Goal: Information Seeking & Learning: Learn about a topic

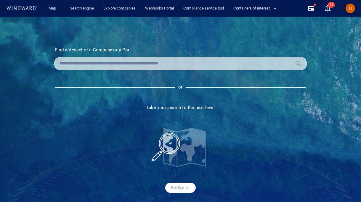
click at [347, 12] on span "TI" at bounding box center [350, 8] width 9 height 9
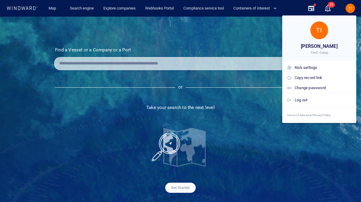
click at [174, 58] on div at bounding box center [180, 101] width 361 height 202
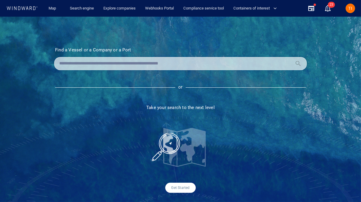
click at [149, 61] on body "Map Search engine Explore companies Webhooks Portal Compliance service tool Con…" at bounding box center [180, 101] width 361 height 202
type input "*******"
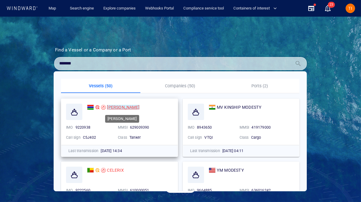
click at [120, 104] on div "[PERSON_NAME]" at bounding box center [123, 106] width 33 height 7
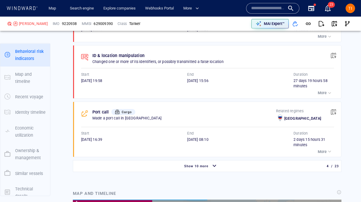
scroll to position [573, 0]
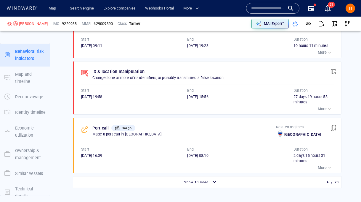
click at [326, 106] on p "More" at bounding box center [322, 108] width 9 height 5
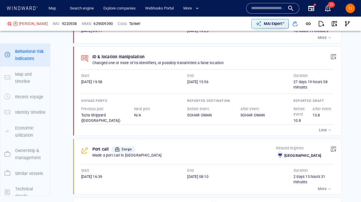
scroll to position [598, 0]
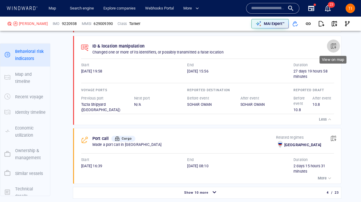
click at [335, 43] on span "button" at bounding box center [334, 46] width 6 height 6
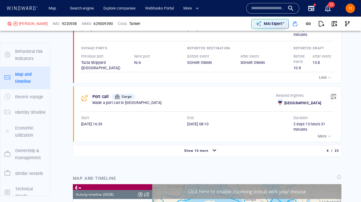
scroll to position [76, 0]
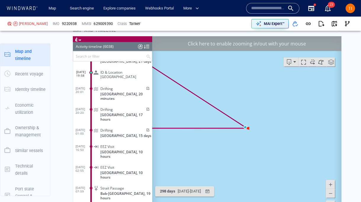
scroll to position [793, 0]
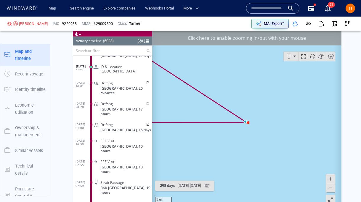
click at [254, 35] on div "Click here to enable zooming in/out with your mouse" at bounding box center [246, 37] width 189 height 15
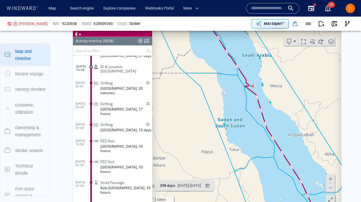
drag, startPoint x: 249, startPoint y: 66, endPoint x: 249, endPoint y: 111, distance: 44.4
click at [249, 111] on canvas "Map" at bounding box center [246, 122] width 189 height 184
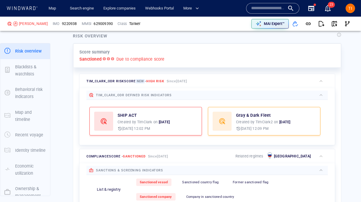
scroll to position [0, 0]
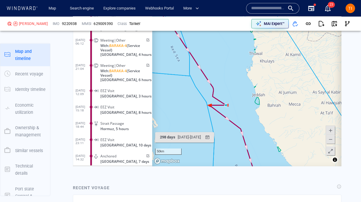
drag, startPoint x: 226, startPoint y: 90, endPoint x: 266, endPoint y: 89, distance: 40.3
click at [266, 89] on canvas "Map" at bounding box center [246, 74] width 189 height 184
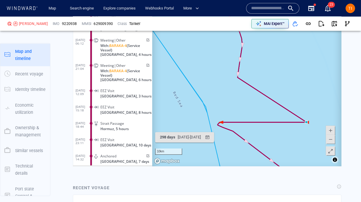
drag, startPoint x: 261, startPoint y: 107, endPoint x: 226, endPoint y: 95, distance: 37.1
click at [226, 95] on canvas "Map" at bounding box center [246, 74] width 189 height 184
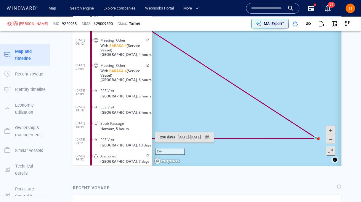
drag, startPoint x: 291, startPoint y: 130, endPoint x: 230, endPoint y: 98, distance: 68.7
click at [230, 98] on canvas "Map" at bounding box center [246, 74] width 189 height 184
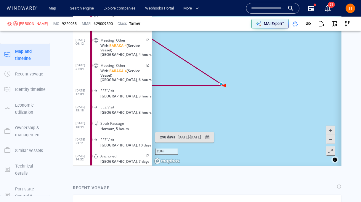
drag, startPoint x: 217, startPoint y: 72, endPoint x: 337, endPoint y: 127, distance: 132.6
click at [337, 127] on canvas "Map" at bounding box center [246, 74] width 189 height 184
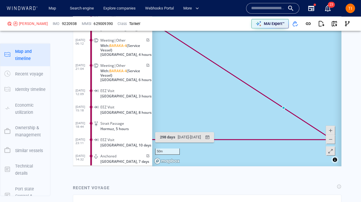
drag, startPoint x: 317, startPoint y: 133, endPoint x: 245, endPoint y: 110, distance: 75.5
click at [245, 110] on canvas "Map" at bounding box center [246, 74] width 189 height 184
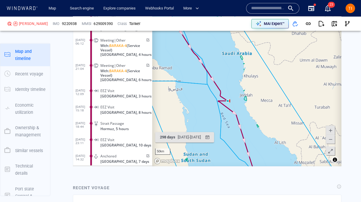
drag, startPoint x: 191, startPoint y: 77, endPoint x: 234, endPoint y: 77, distance: 42.7
click at [234, 77] on canvas "Map" at bounding box center [246, 74] width 189 height 184
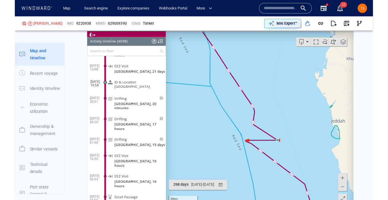
scroll to position [97419, 0]
